Goal: Task Accomplishment & Management: Manage account settings

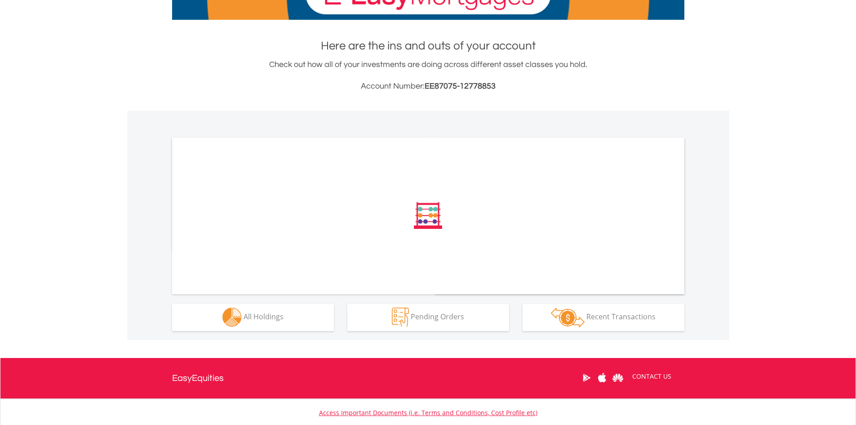
scroll to position [169, 0]
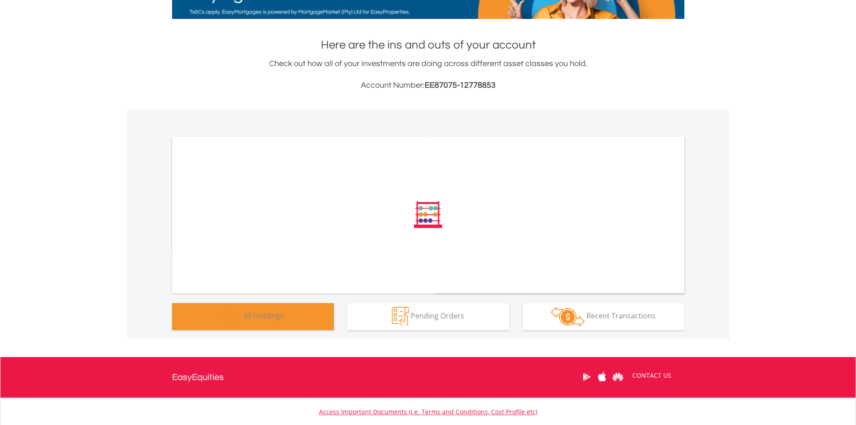
click at [270, 322] on button "Holdings All Holdings" at bounding box center [253, 316] width 162 height 27
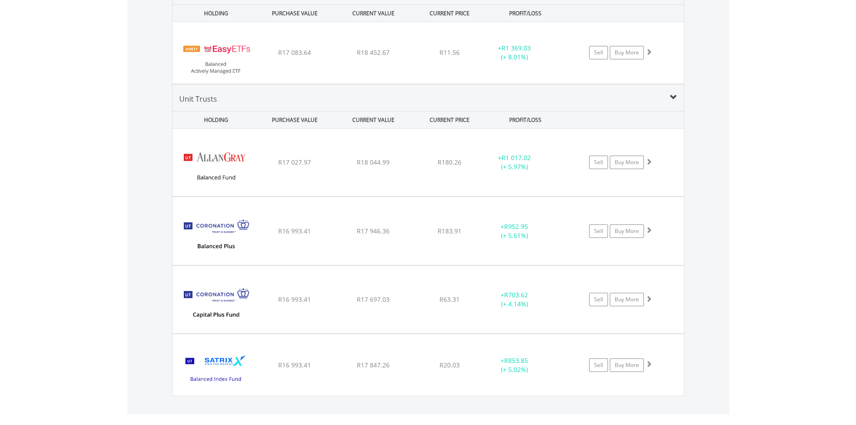
scroll to position [86, 171]
click at [663, 59] on div "Sell Buy More" at bounding box center [624, 52] width 117 height 13
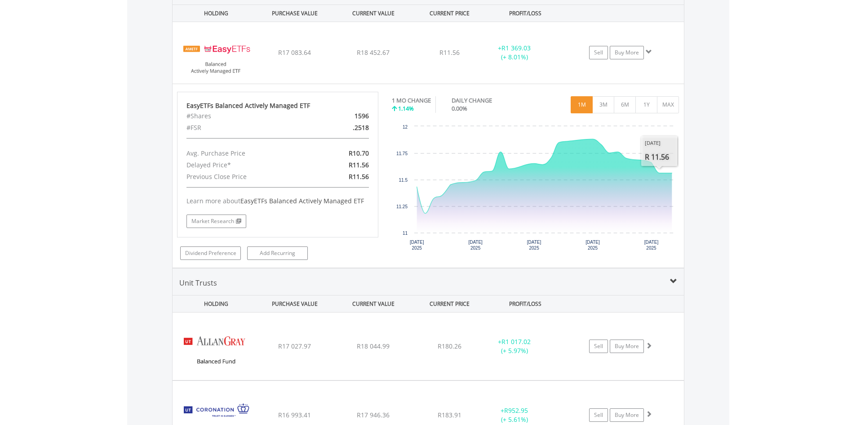
click at [735, 175] on body "My Investments Invest Now New Listings Sell My Recurring Investments Pending Or…" at bounding box center [428, 5] width 856 height 1495
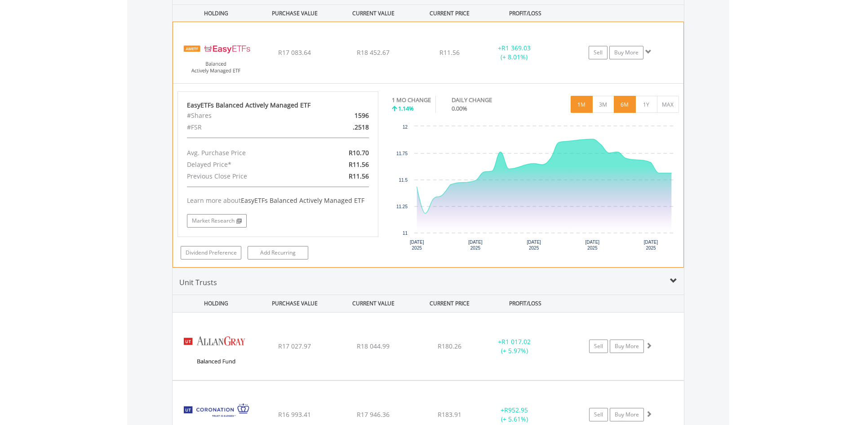
click at [621, 108] on button "6M" at bounding box center [625, 104] width 22 height 17
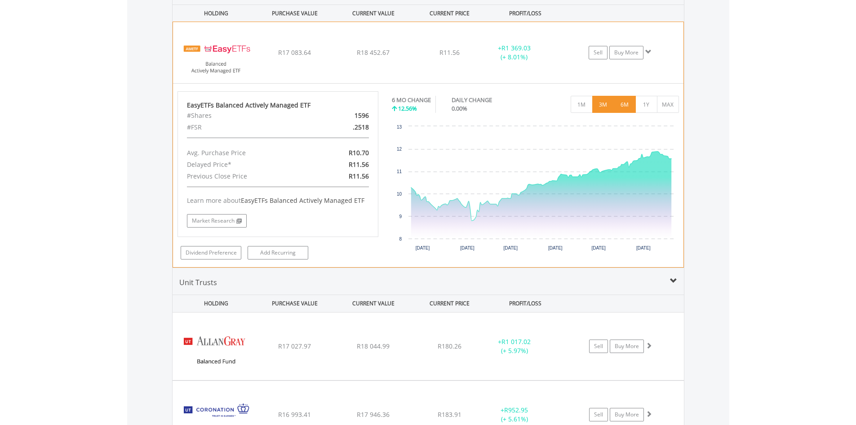
click at [604, 105] on button "3M" at bounding box center [603, 104] width 22 height 17
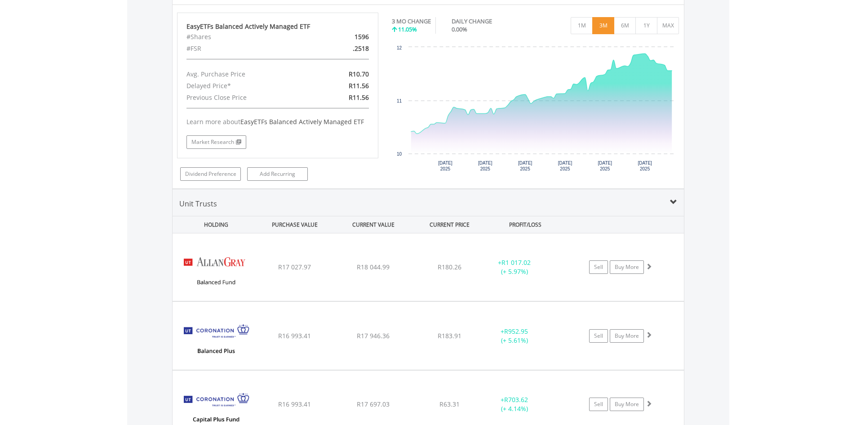
scroll to position [820, 0]
click at [662, 274] on div "Sell Buy More" at bounding box center [625, 267] width 118 height 13
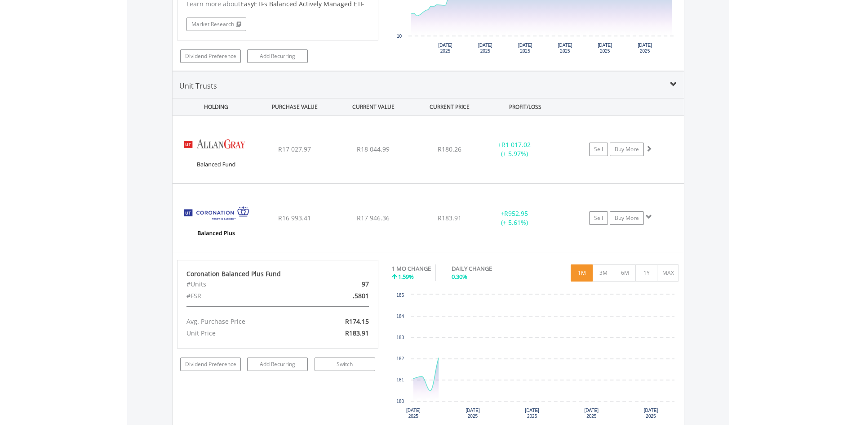
scroll to position [944, 0]
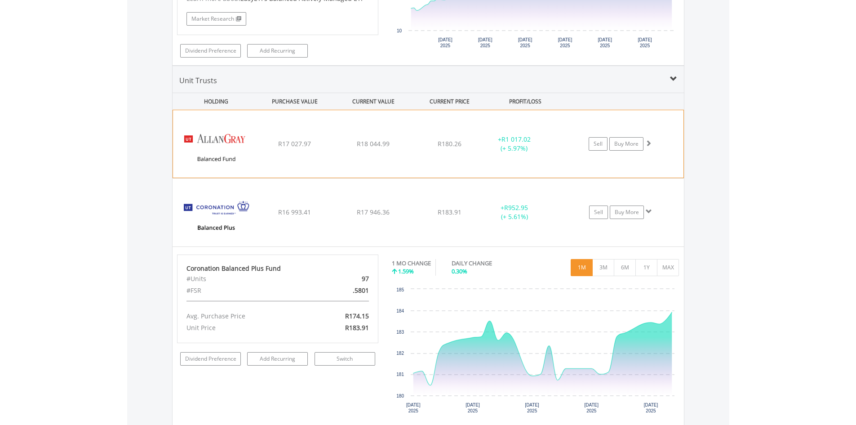
click at [654, 142] on div "Sell Buy More" at bounding box center [624, 143] width 117 height 13
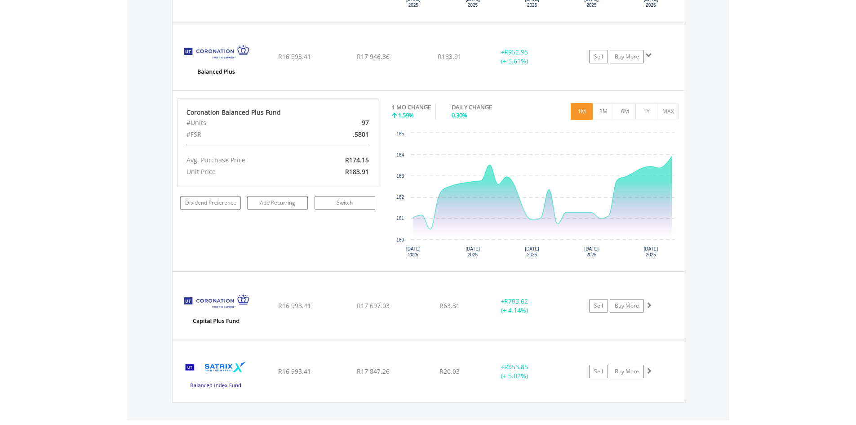
scroll to position [1281, 0]
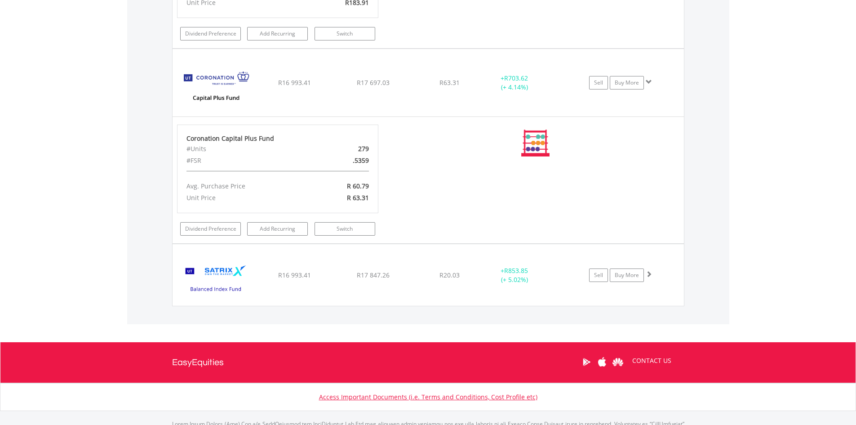
scroll to position [1449, 0]
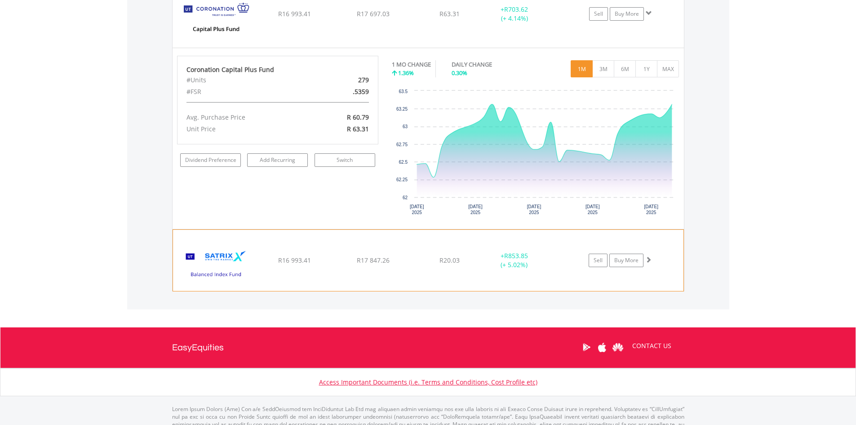
scroll to position [1573, 0]
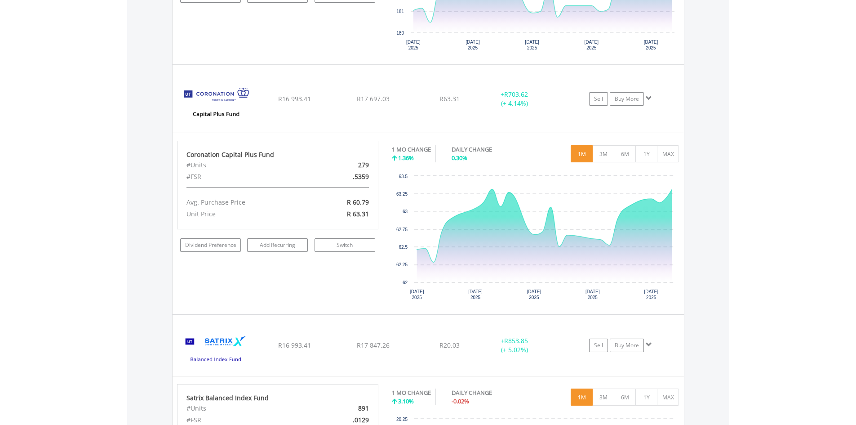
scroll to position [1483, 0]
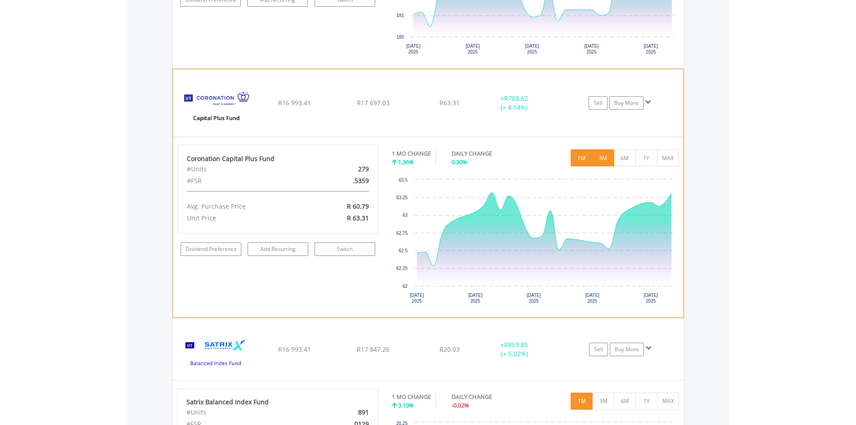
click at [598, 159] on button "3M" at bounding box center [603, 157] width 22 height 17
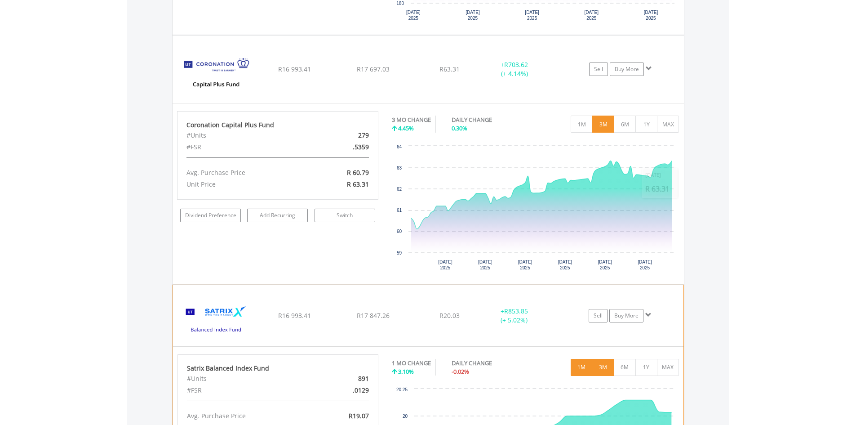
click at [603, 367] on button "3M" at bounding box center [603, 367] width 22 height 17
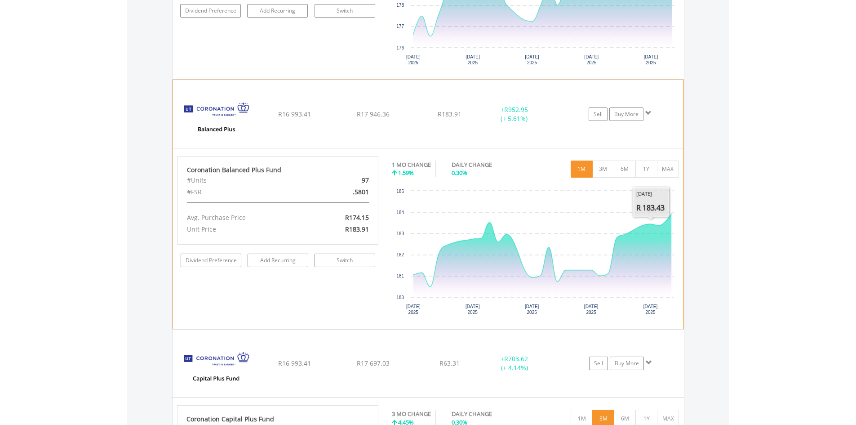
scroll to position [1222, 0]
click at [596, 169] on button "3M" at bounding box center [603, 169] width 22 height 17
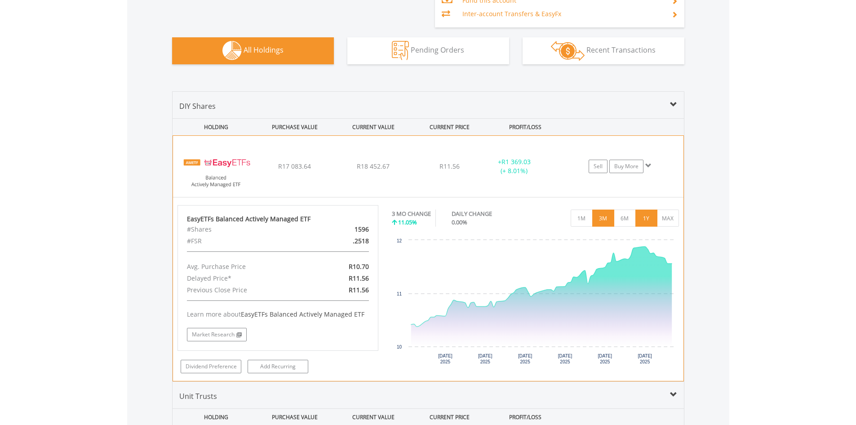
scroll to position [649, 0]
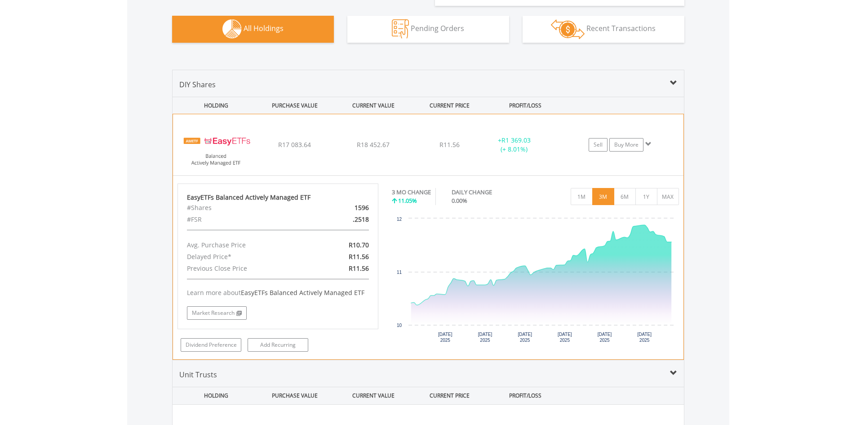
click at [668, 136] on div "﻿ EasyETFs Balanced Actively Managed ETF R17 083.64 R18 452.67 R11.56 + R1 369.…" at bounding box center [428, 144] width 511 height 61
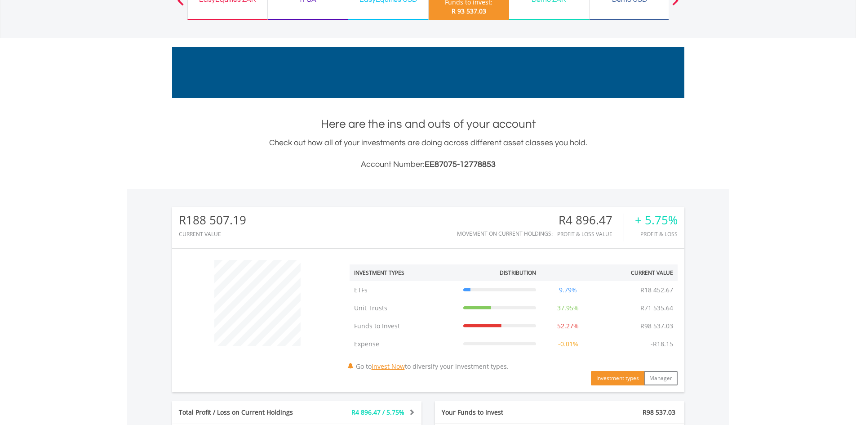
scroll to position [88, 0]
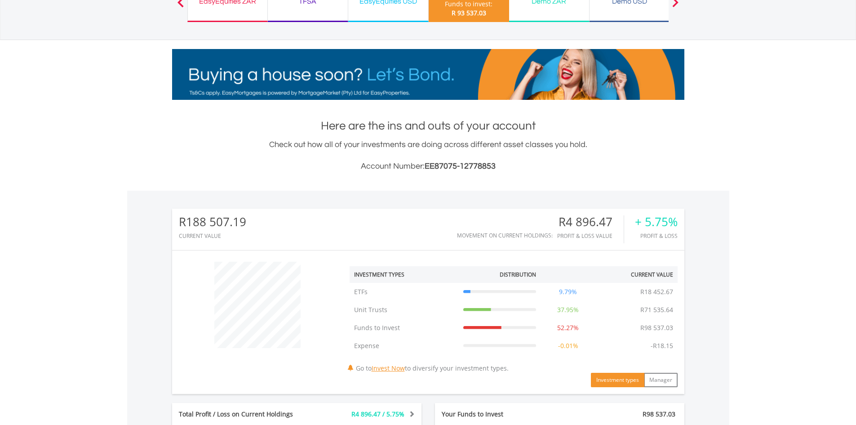
click at [403, 9] on div "EasyEquities USD Funds to invest: R 93 537.03" at bounding box center [388, 2] width 80 height 40
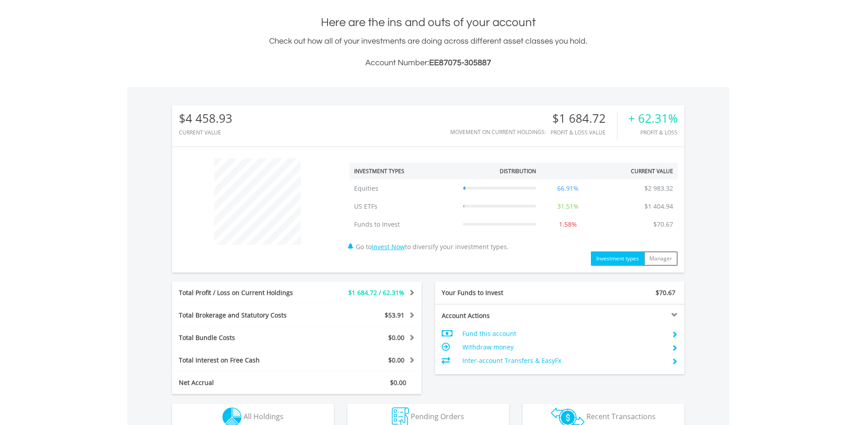
scroll to position [86, 171]
